Goal: Navigation & Orientation: Find specific page/section

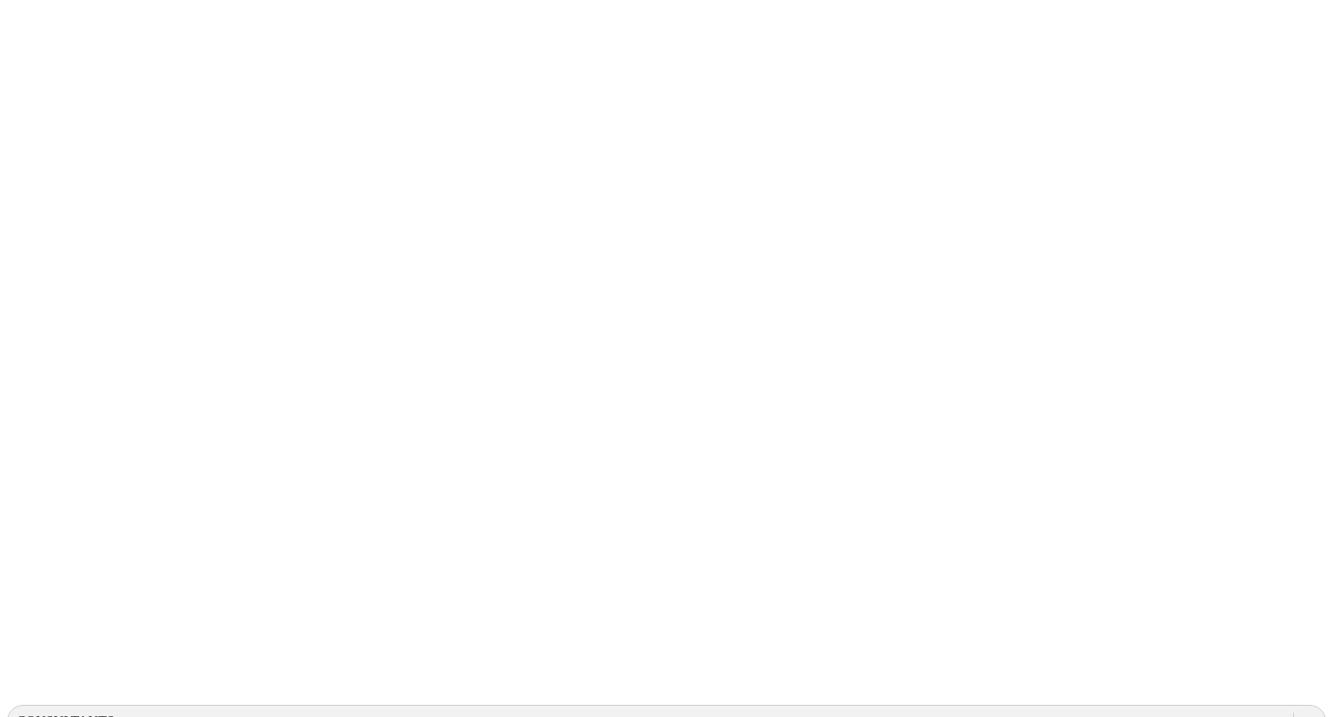
click at [968, 708] on div "CONSULTANTS" at bounding box center [651, 721] width 1286 height 26
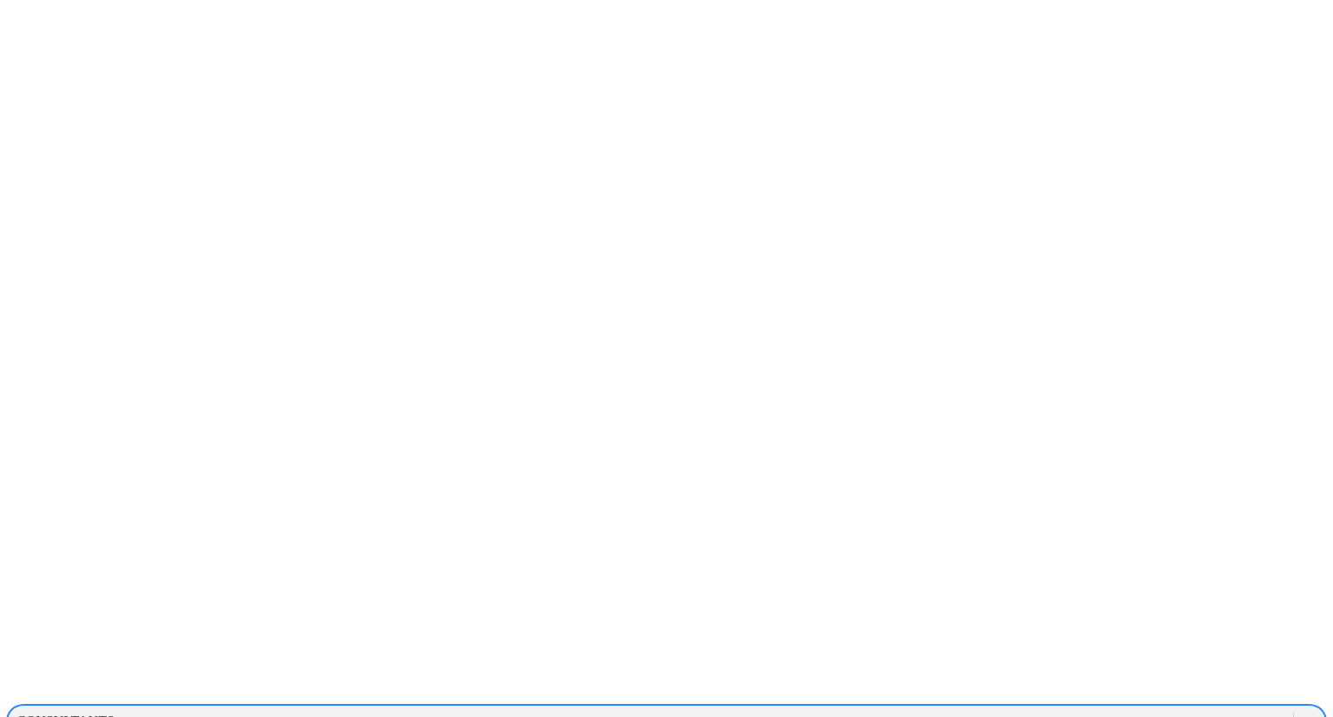
click at [1301, 713] on icon at bounding box center [1309, 721] width 17 height 17
